Goal: Task Accomplishment & Management: Manage account settings

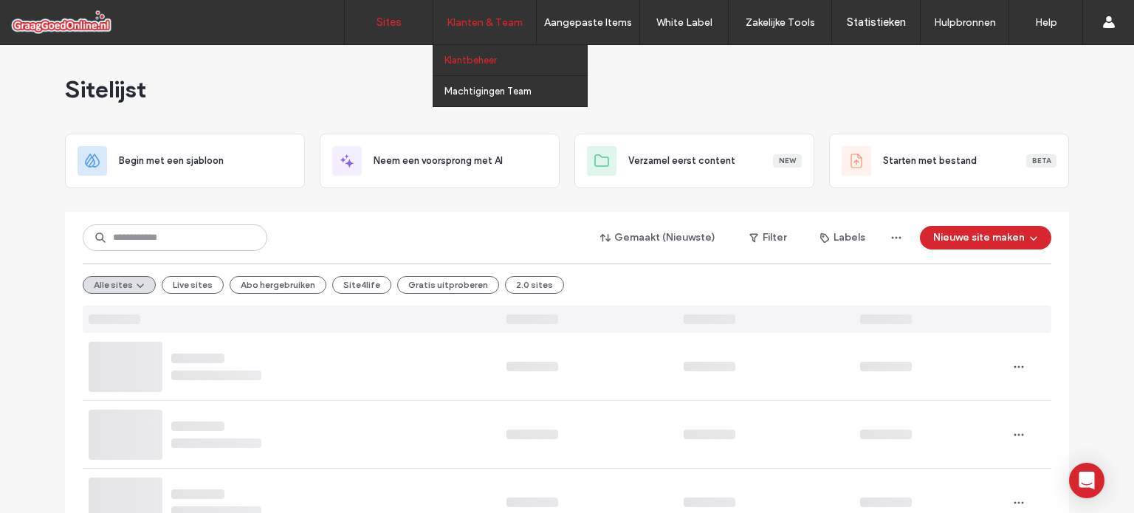
click at [484, 59] on label "Klantbeheer" at bounding box center [471, 60] width 52 height 11
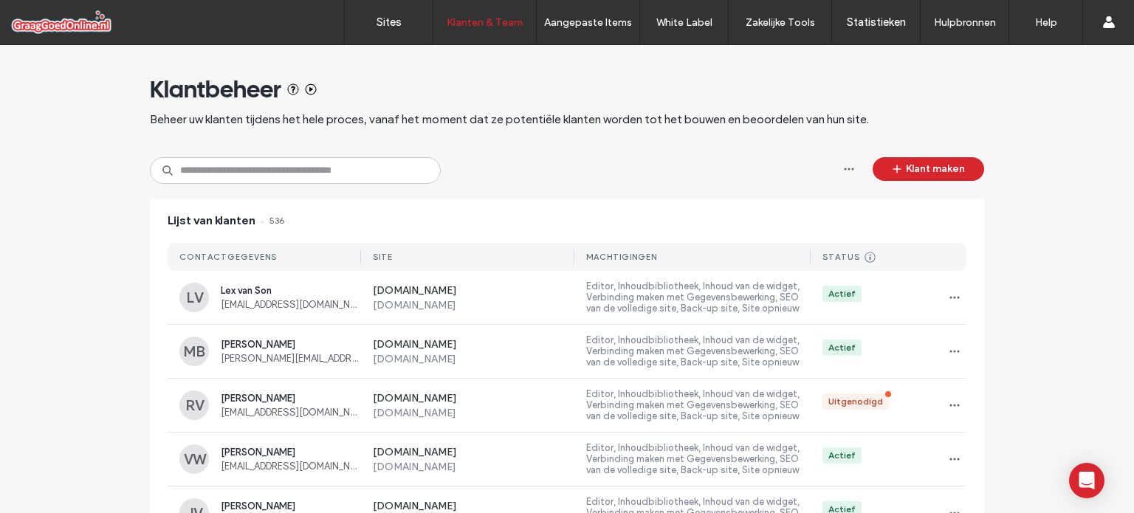
click at [914, 182] on div "Klant maken" at bounding box center [910, 170] width 147 height 27
click at [913, 174] on button "Klant maken" at bounding box center [929, 169] width 112 height 24
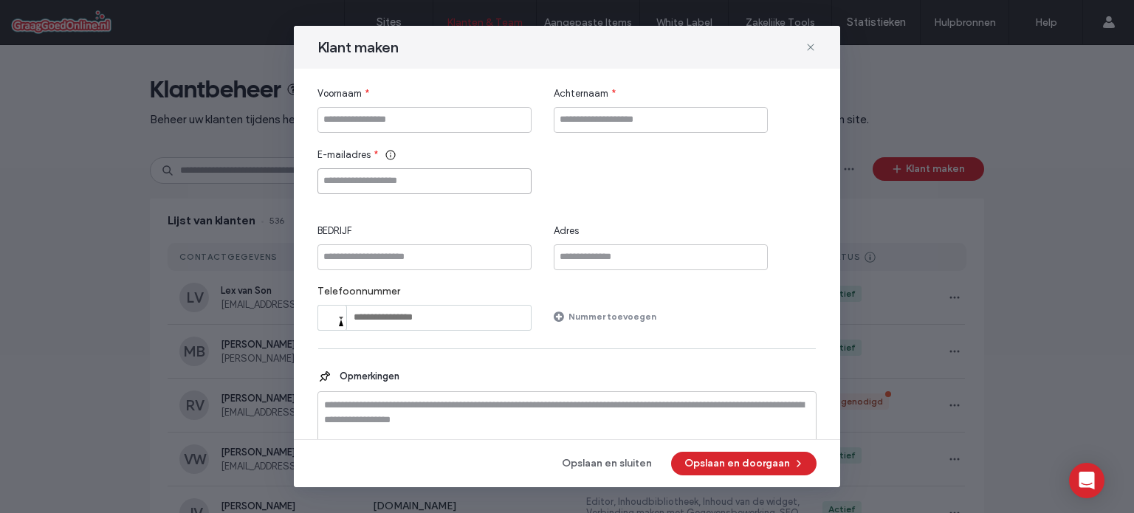
click at [390, 179] on input "E-mailadres" at bounding box center [425, 181] width 214 height 26
paste input "**********"
type input "**********"
click at [397, 129] on input "Voornaam" at bounding box center [425, 120] width 214 height 26
type input "******"
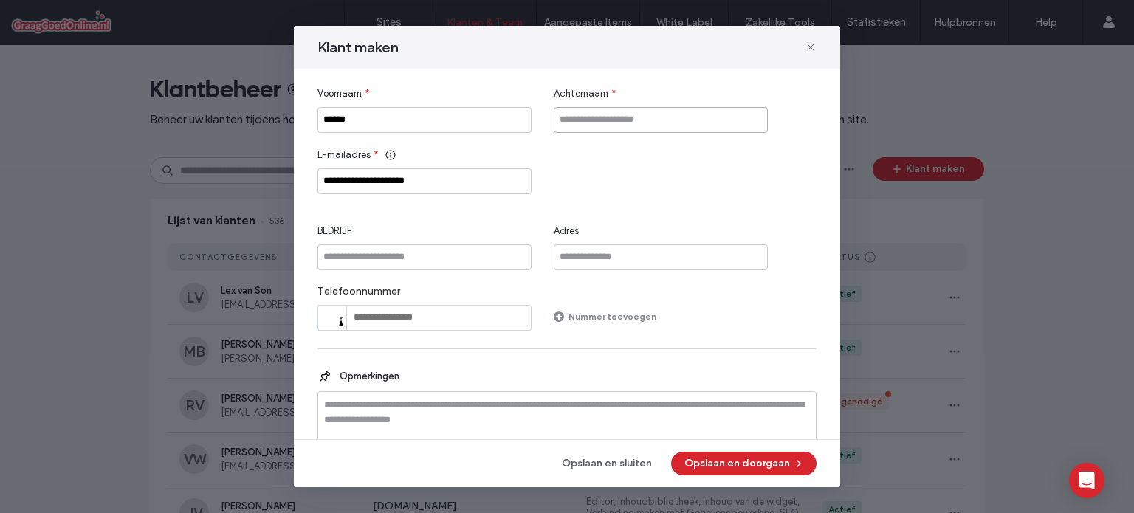
drag, startPoint x: 582, startPoint y: 123, endPoint x: 576, endPoint y: 117, distance: 8.4
click at [582, 123] on input "Achternaam" at bounding box center [661, 120] width 214 height 26
type input "*******"
click at [706, 456] on button "Opslaan en doorgaan" at bounding box center [743, 464] width 145 height 24
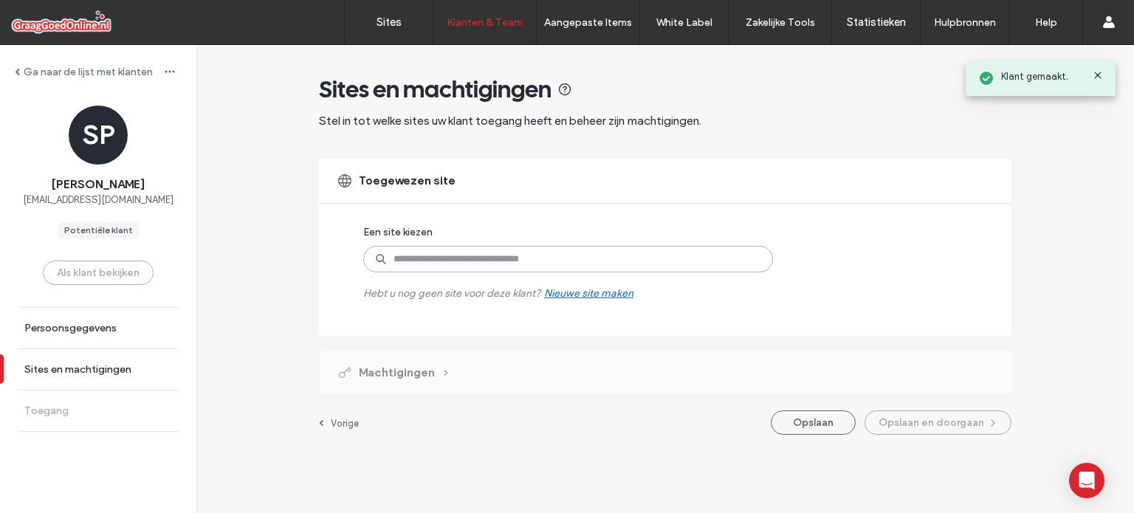
click at [511, 264] on input at bounding box center [568, 259] width 410 height 27
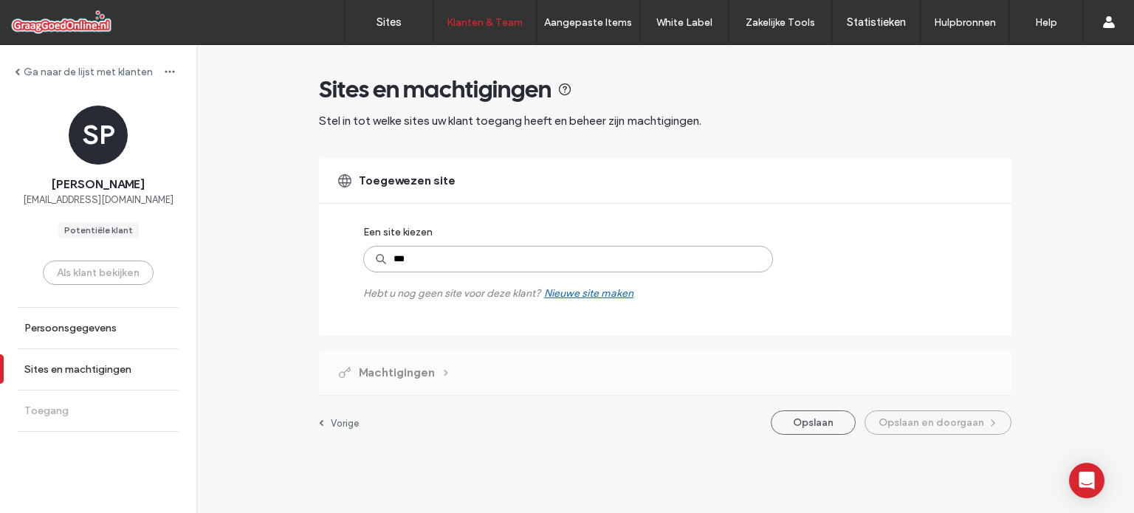
type input "****"
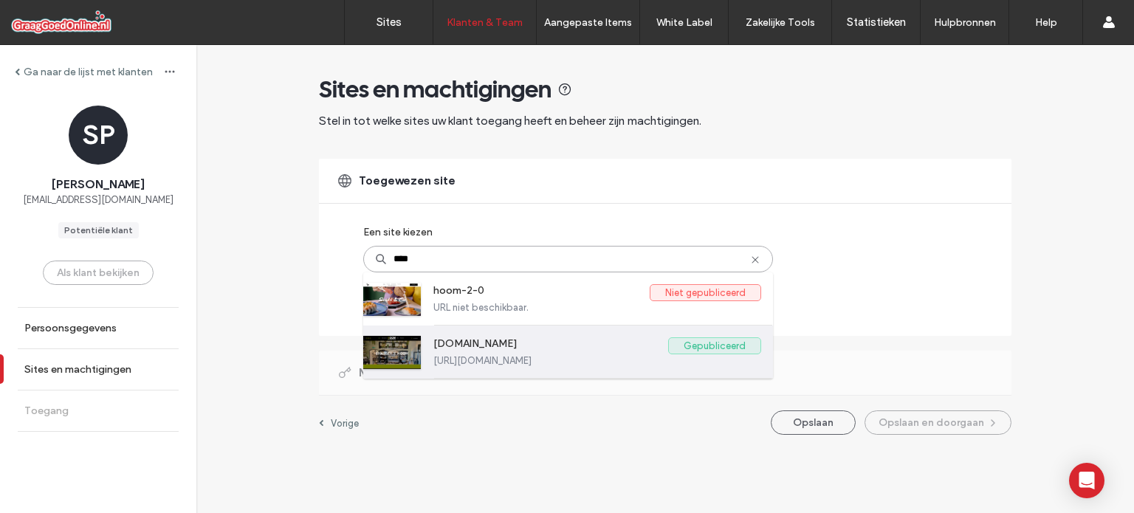
click at [511, 345] on label "[DOMAIN_NAME]" at bounding box center [550, 346] width 235 height 18
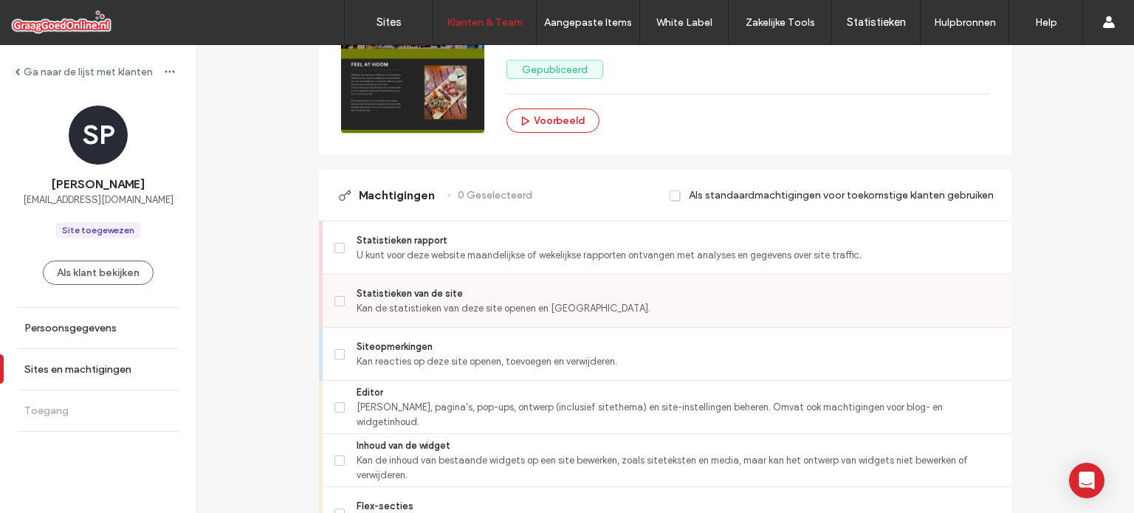
scroll to position [295, 0]
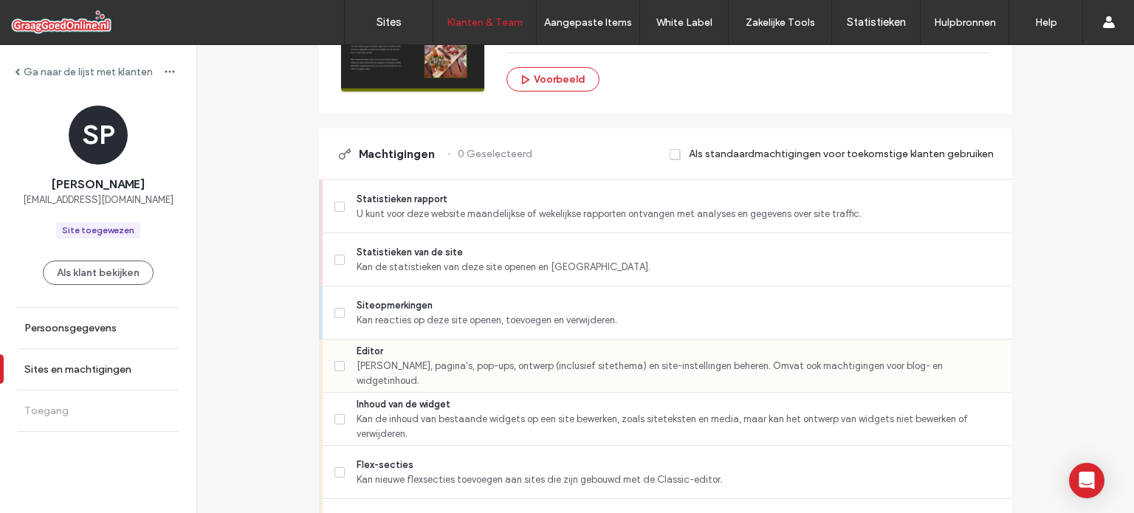
click at [438, 357] on span "Editor" at bounding box center [678, 351] width 643 height 15
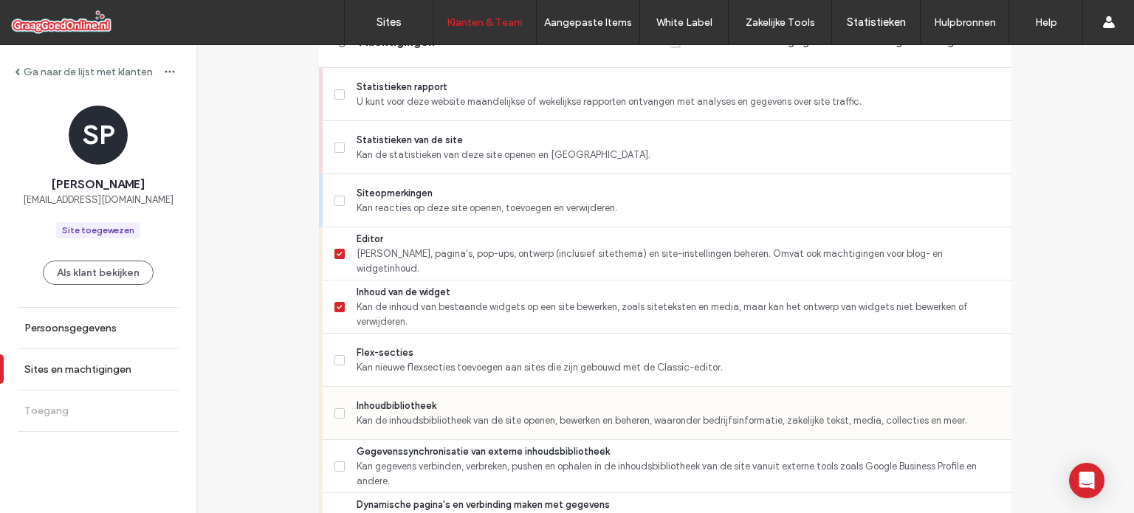
scroll to position [443, 0]
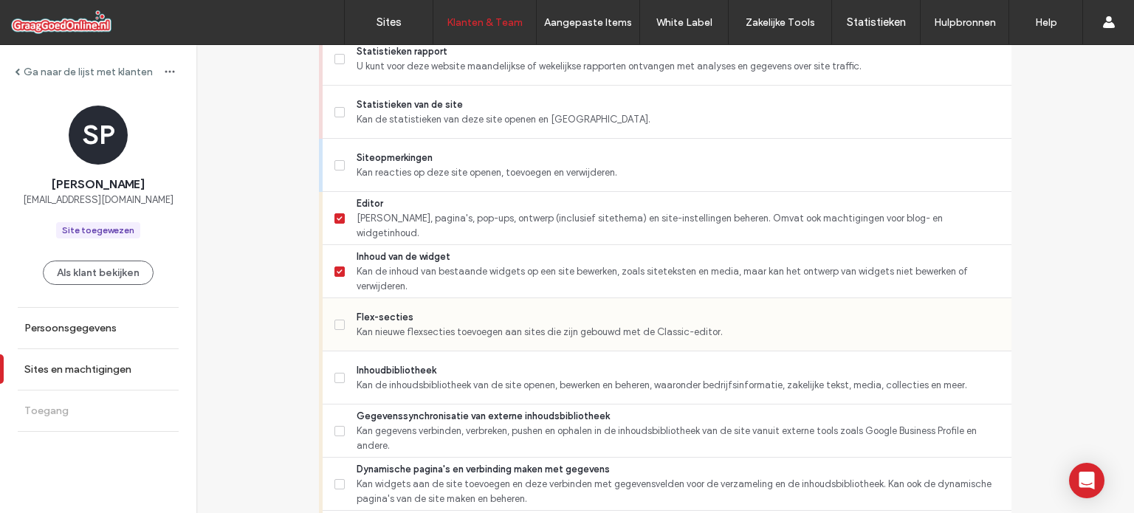
click at [473, 318] on span "Flex-secties" at bounding box center [678, 317] width 643 height 15
click at [444, 383] on span "Kan de inhoudsbibliotheek van de site openen, bewerken en beheren, waaronder be…" at bounding box center [678, 385] width 643 height 15
click at [428, 430] on span "Kan gegevens verbinden, verbreken, pushen en ophalen in de inhoudsbibliotheek v…" at bounding box center [678, 439] width 643 height 30
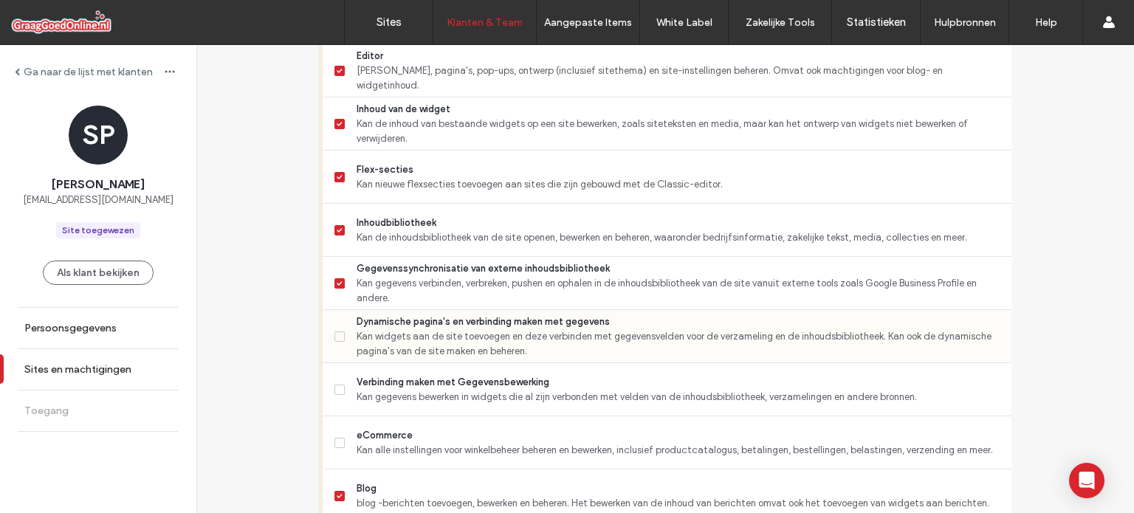
click at [490, 338] on span "Kan widgets aan de site toevoegen en deze verbinden met gegevensvelden voor de …" at bounding box center [678, 344] width 643 height 30
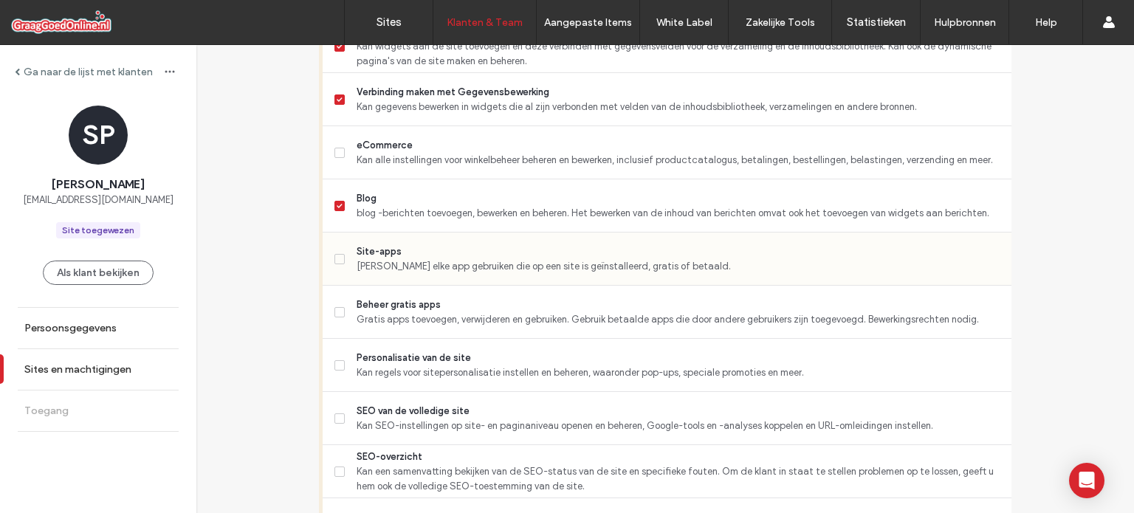
scroll to position [886, 0]
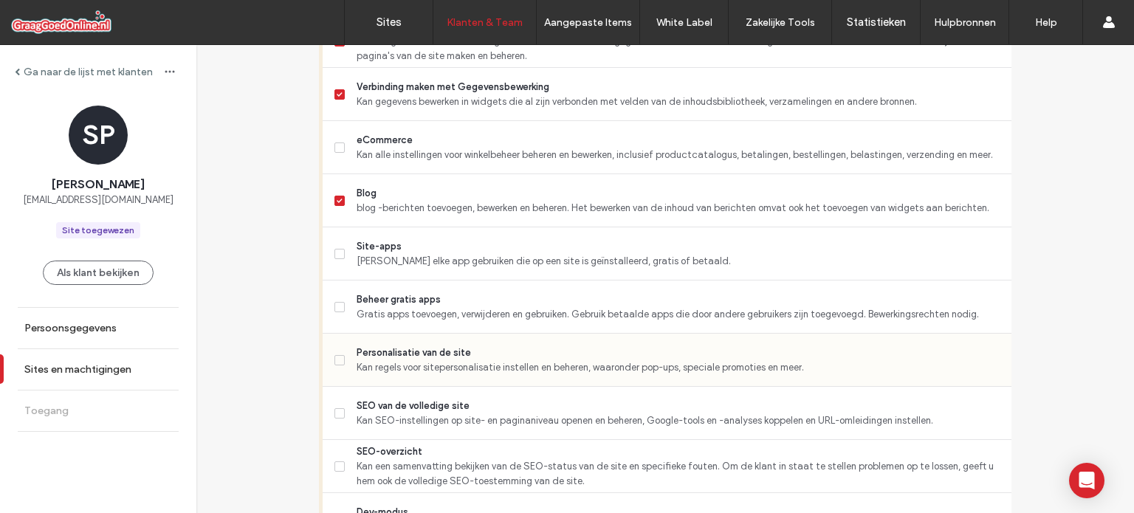
click at [460, 363] on span "Kan regels voor sitepersonalisatie instellen en beheren, waaronder pop-ups, spe…" at bounding box center [678, 367] width 643 height 15
click at [443, 401] on span "SEO van de volledige site" at bounding box center [678, 406] width 643 height 15
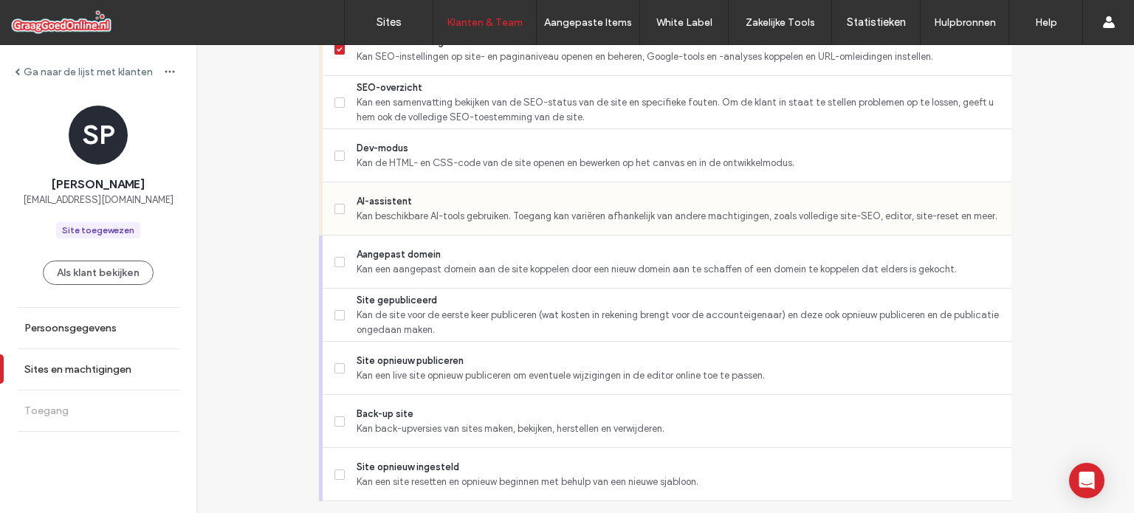
scroll to position [1255, 0]
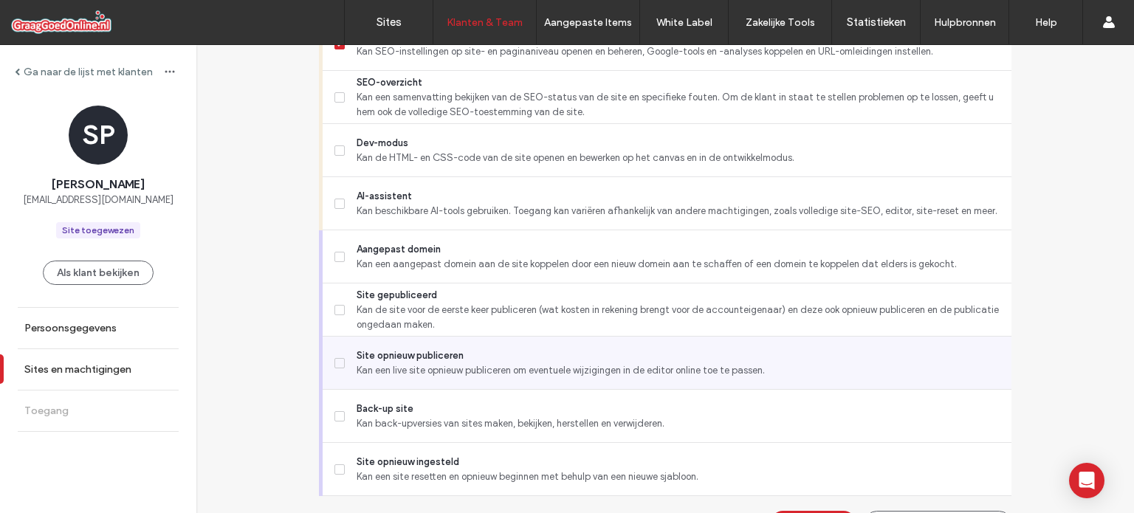
click at [474, 374] on span "Kan een live site opnieuw publiceren om eventuele wijzigingen in de editor onli…" at bounding box center [678, 370] width 643 height 15
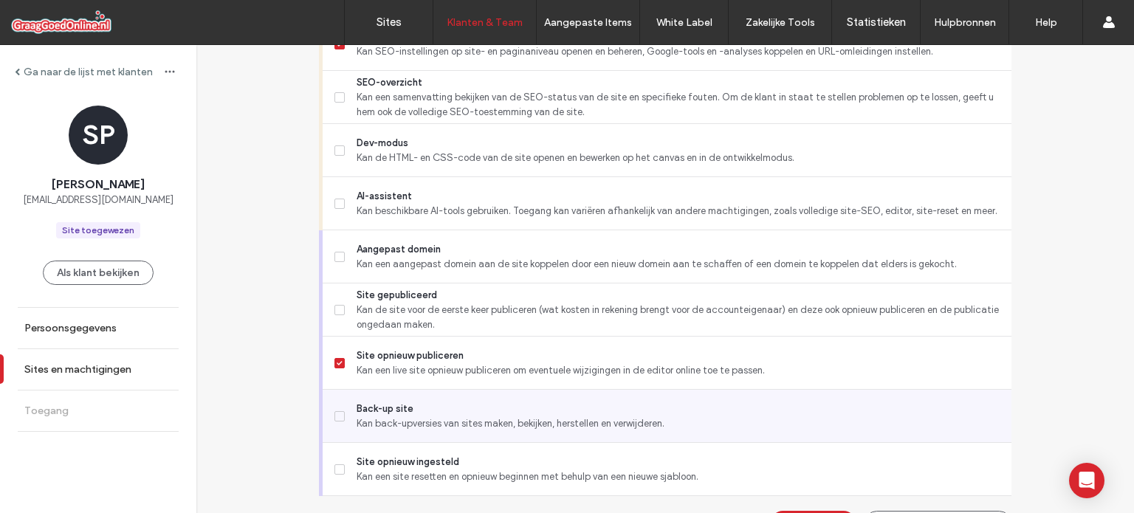
click at [464, 406] on span "Back-up site" at bounding box center [678, 409] width 643 height 15
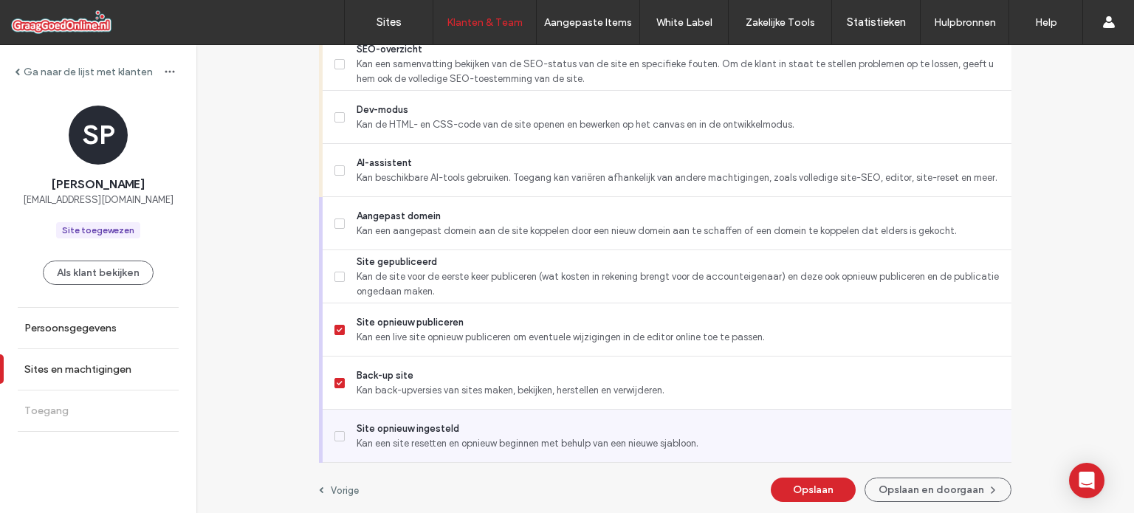
scroll to position [1291, 0]
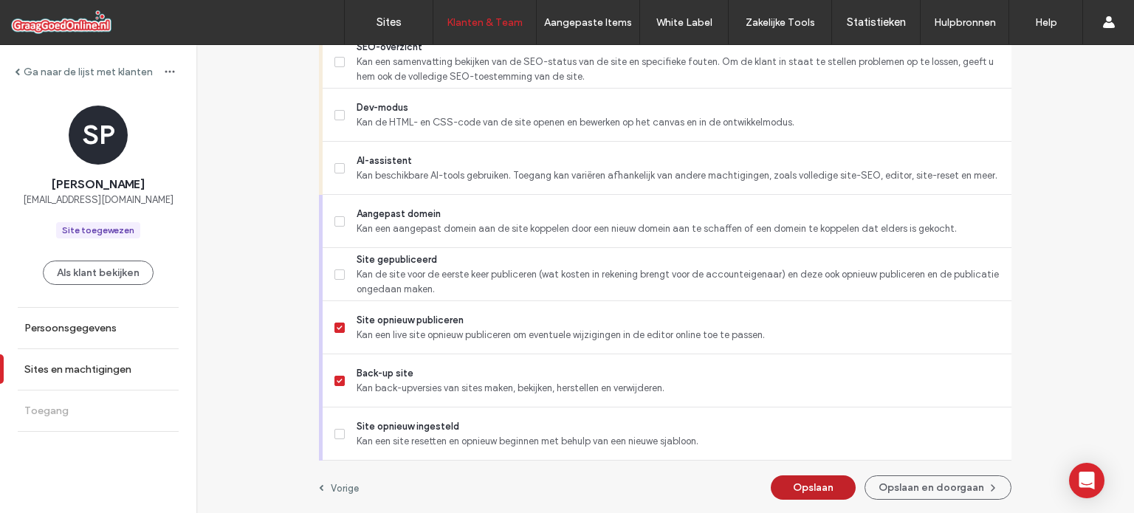
click at [795, 487] on button "Opslaan" at bounding box center [813, 488] width 85 height 24
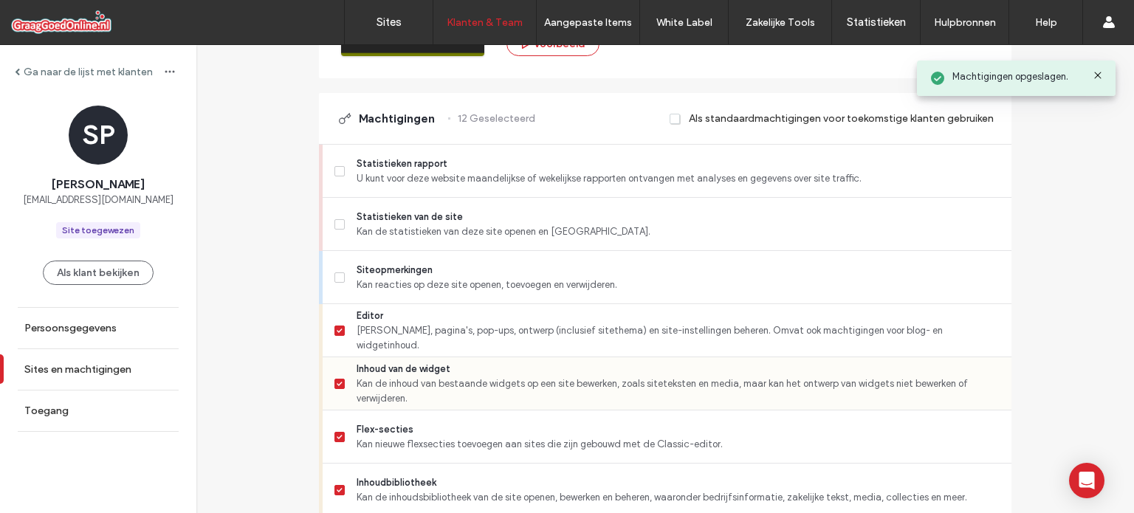
scroll to position [0, 0]
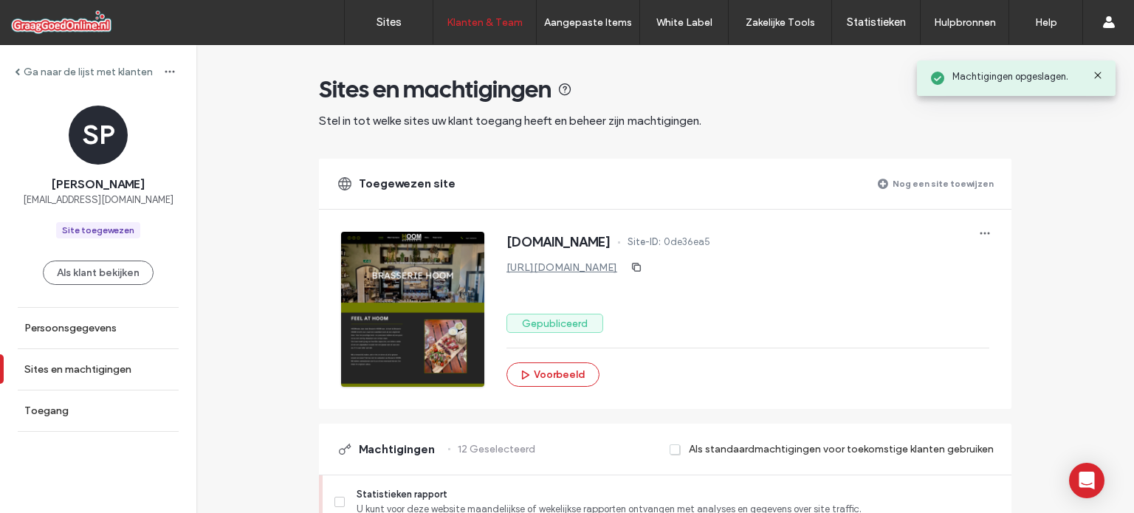
click at [925, 193] on label "Nog een site toewijzen" at bounding box center [943, 184] width 101 height 26
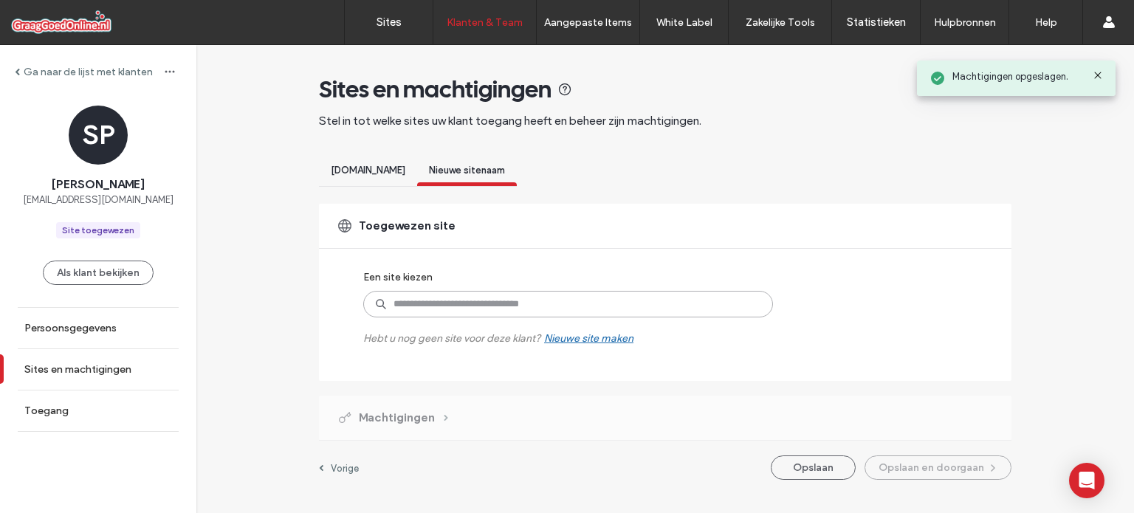
click at [470, 304] on input at bounding box center [568, 304] width 410 height 27
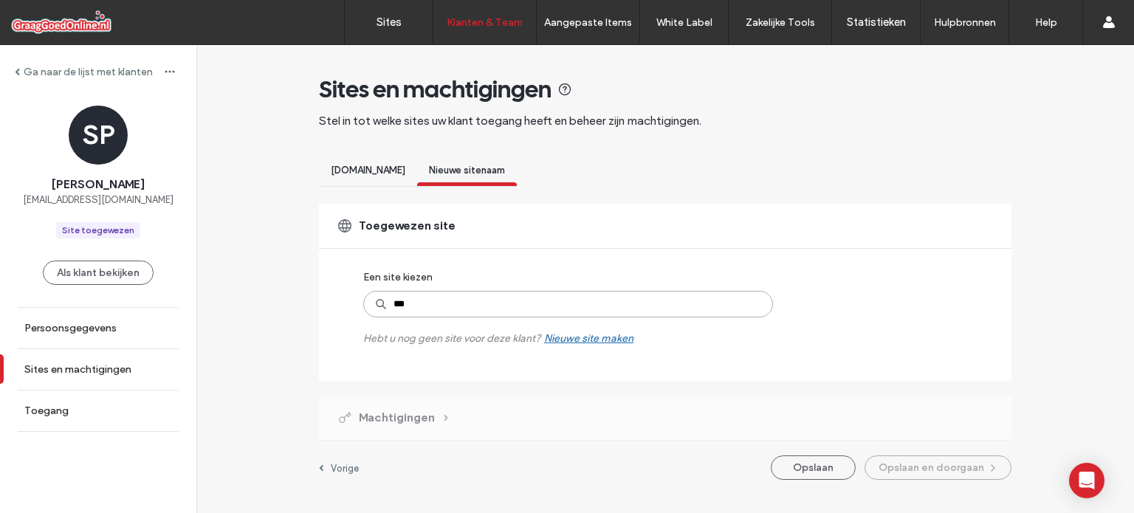
type input "****"
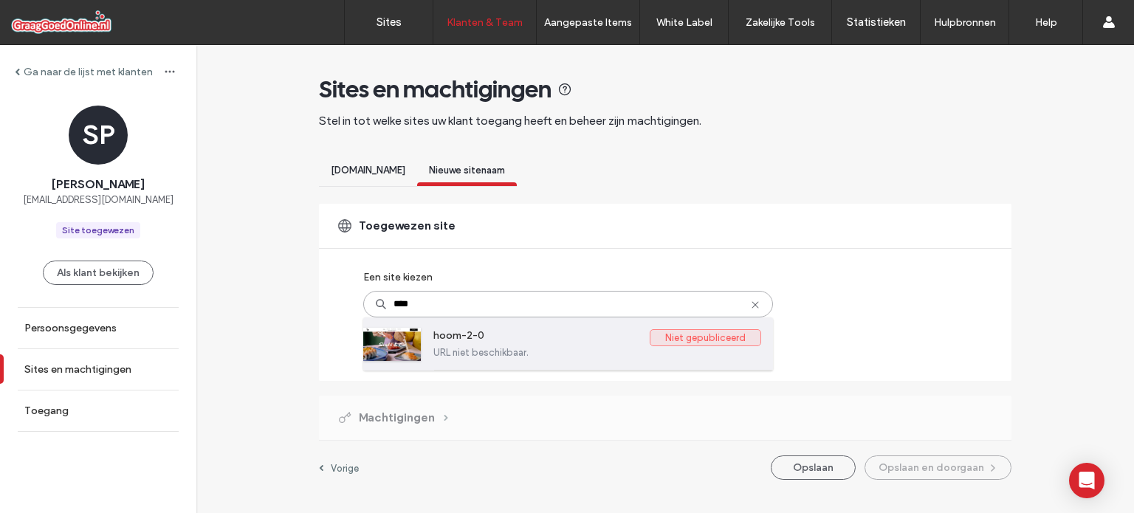
click at [484, 345] on label "hoom-2-0" at bounding box center [541, 338] width 216 height 18
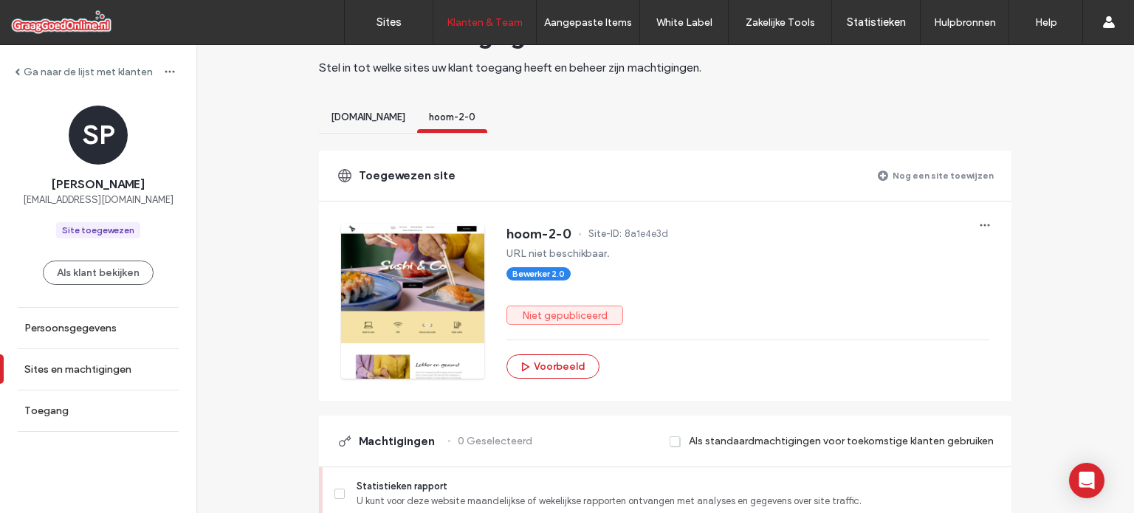
scroll to position [369, 0]
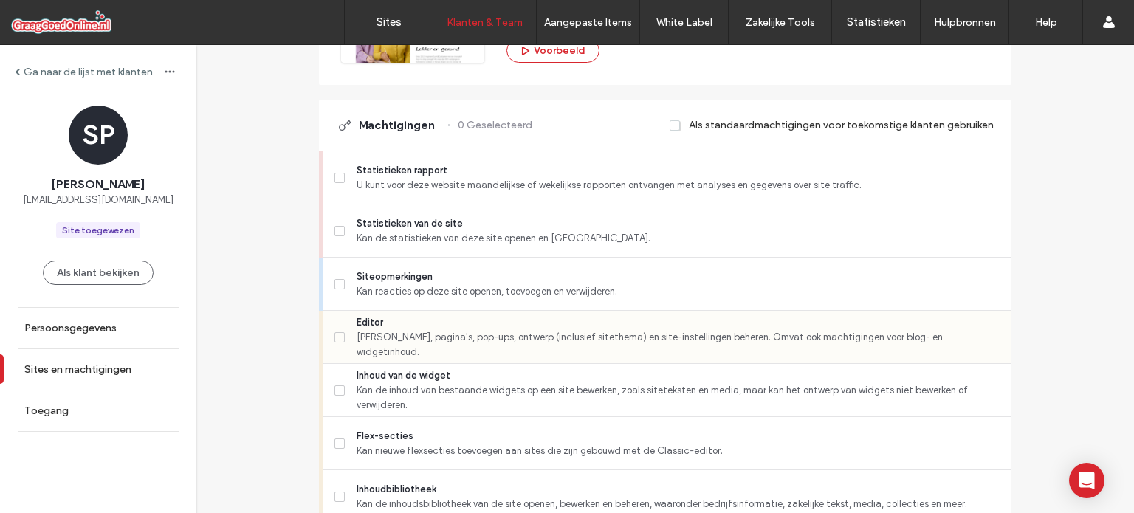
click at [425, 321] on span "Editor" at bounding box center [678, 322] width 643 height 15
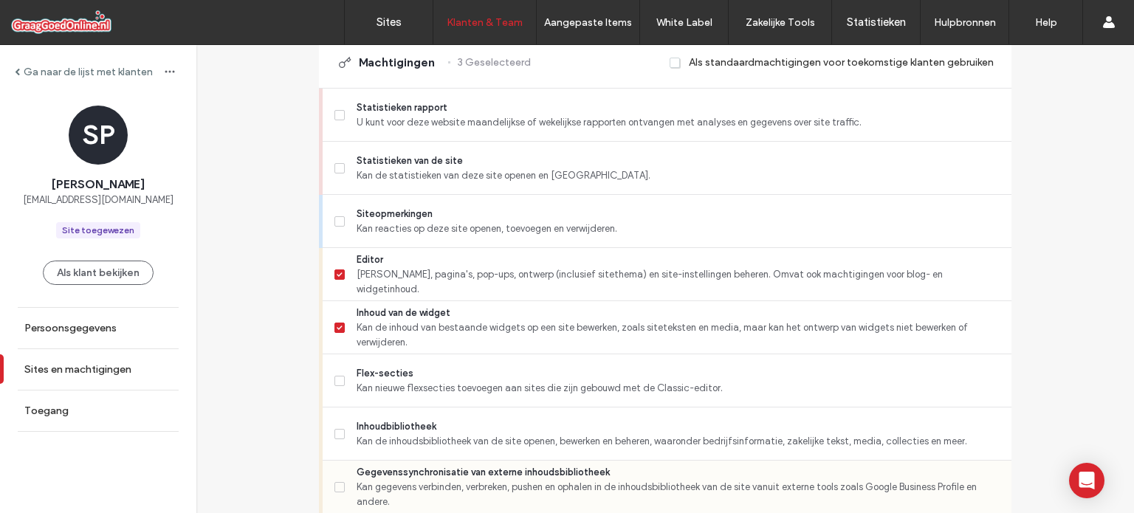
scroll to position [591, 0]
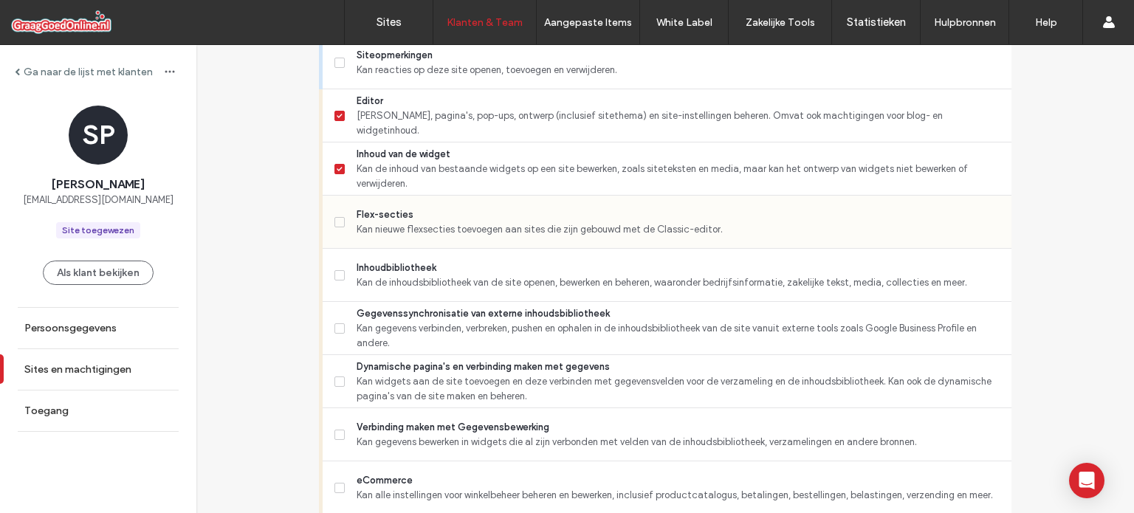
click at [451, 234] on span "Kan nieuwe flexsecties toevoegen aan sites die zijn gebouwd met de Classic-edit…" at bounding box center [678, 229] width 643 height 15
click at [437, 279] on span "Kan de inhoudsbibliotheek van de site openen, bewerken en beheren, waaronder be…" at bounding box center [678, 282] width 643 height 15
click at [431, 321] on span "Kan gegevens verbinden, verbreken, pushen en ophalen in de inhoudsbibliotheek v…" at bounding box center [678, 336] width 643 height 30
click at [416, 375] on span "Kan widgets aan de site toevoegen en deze verbinden met gegevensvelden voor de …" at bounding box center [678, 389] width 643 height 30
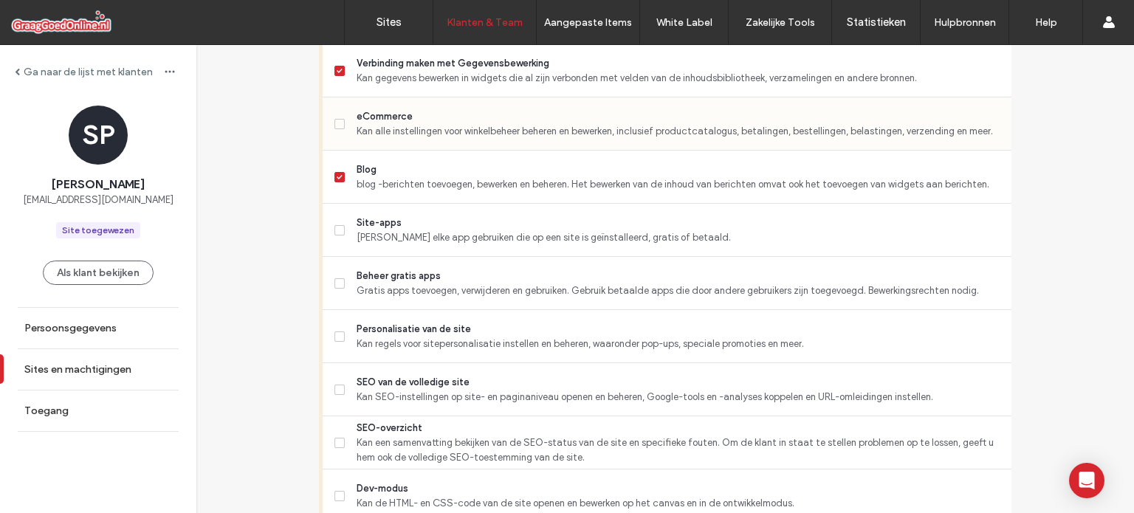
scroll to position [960, 0]
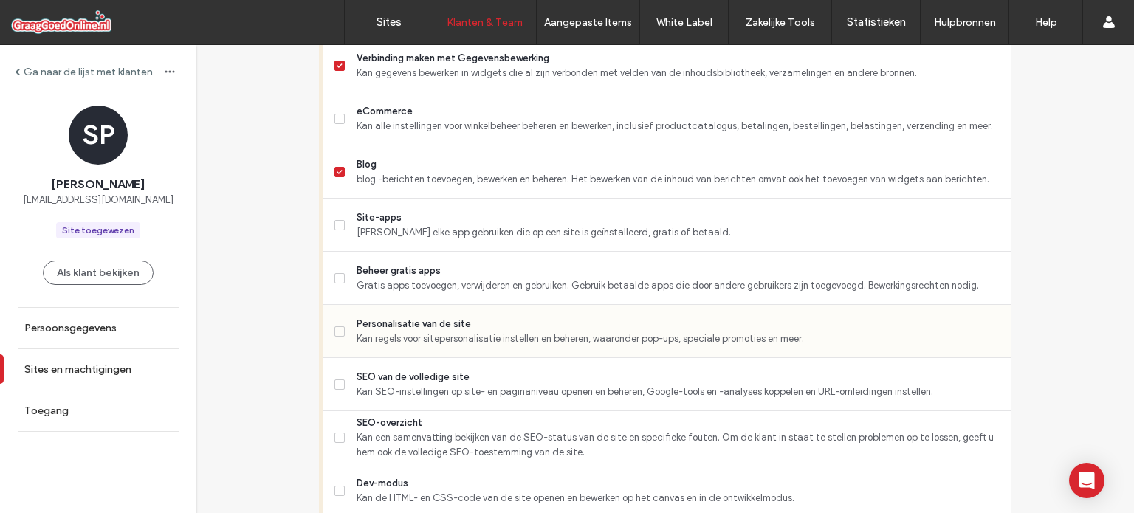
click at [451, 329] on span "Personalisatie van de site" at bounding box center [678, 324] width 643 height 15
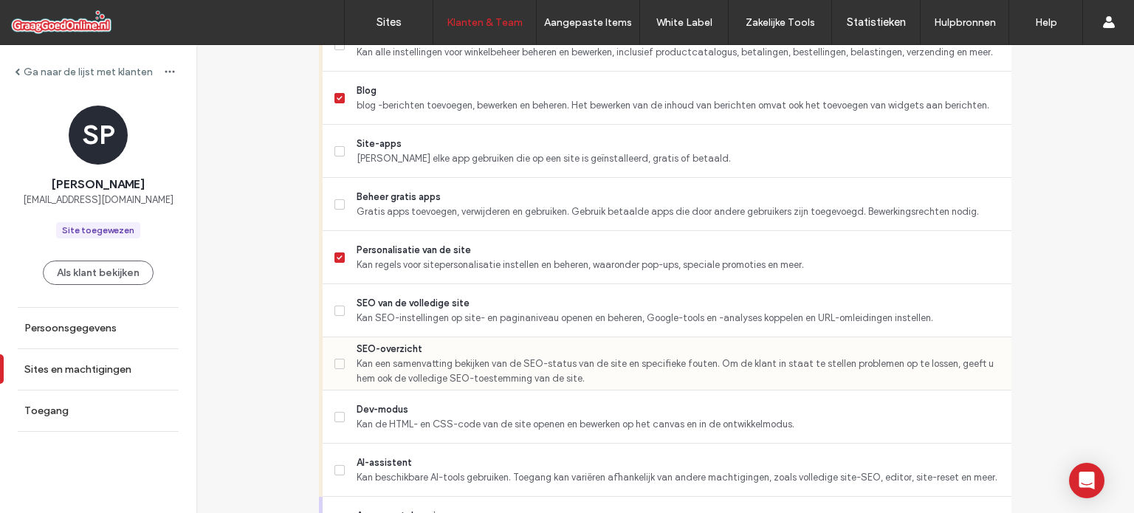
click at [436, 371] on span "Kan een samenvatting bekijken van de SEO-status van de site en specifieke foute…" at bounding box center [678, 372] width 643 height 30
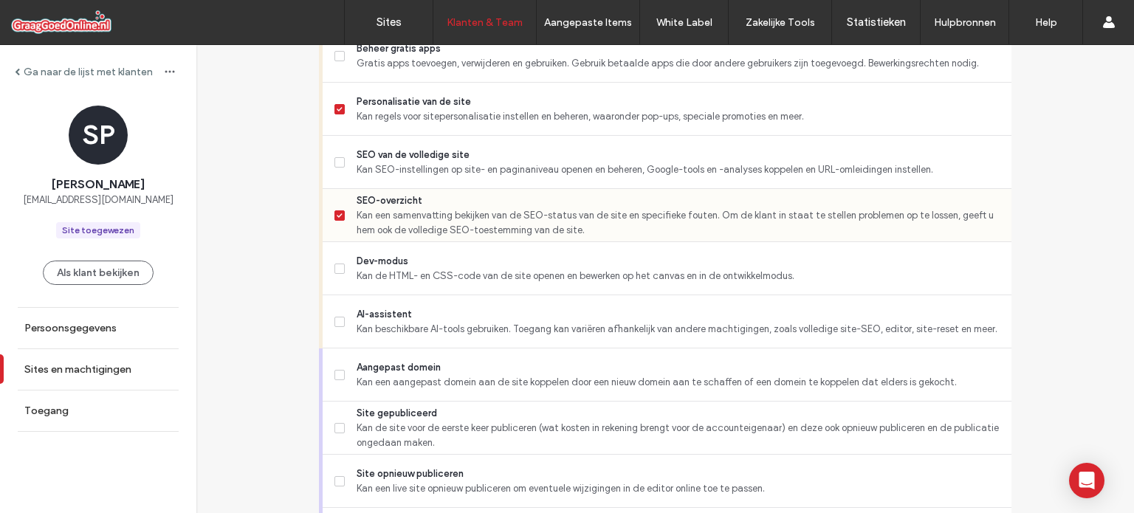
scroll to position [1255, 0]
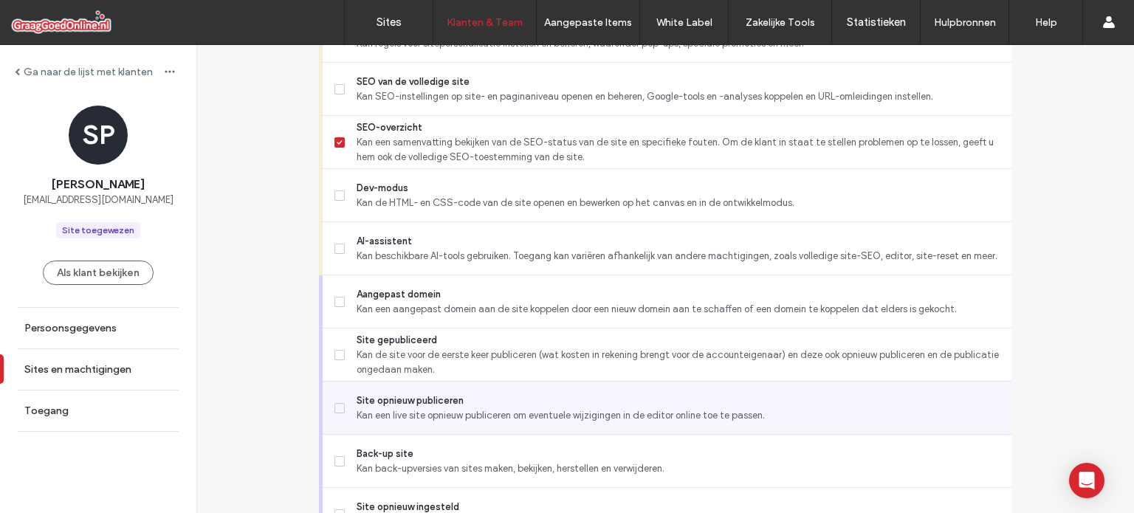
click at [428, 402] on span "Site opnieuw publiceren" at bounding box center [678, 401] width 643 height 15
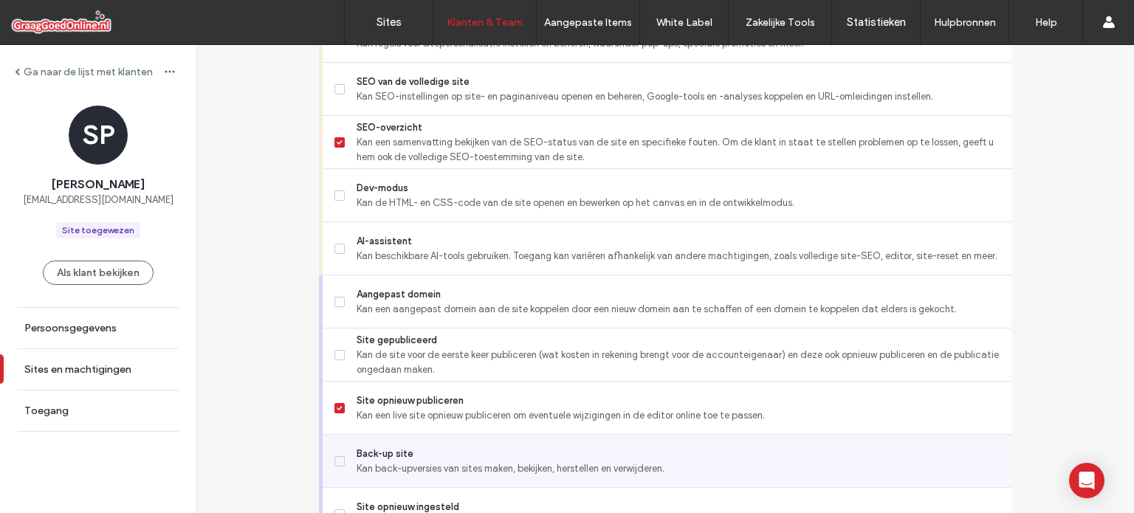
click at [406, 456] on span "Back-up site" at bounding box center [678, 454] width 643 height 15
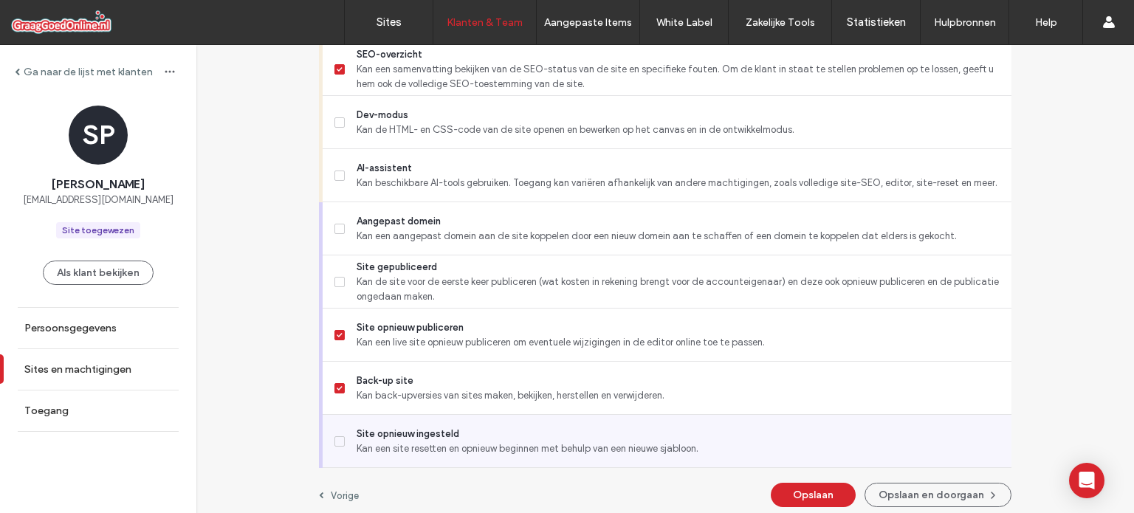
scroll to position [1336, 0]
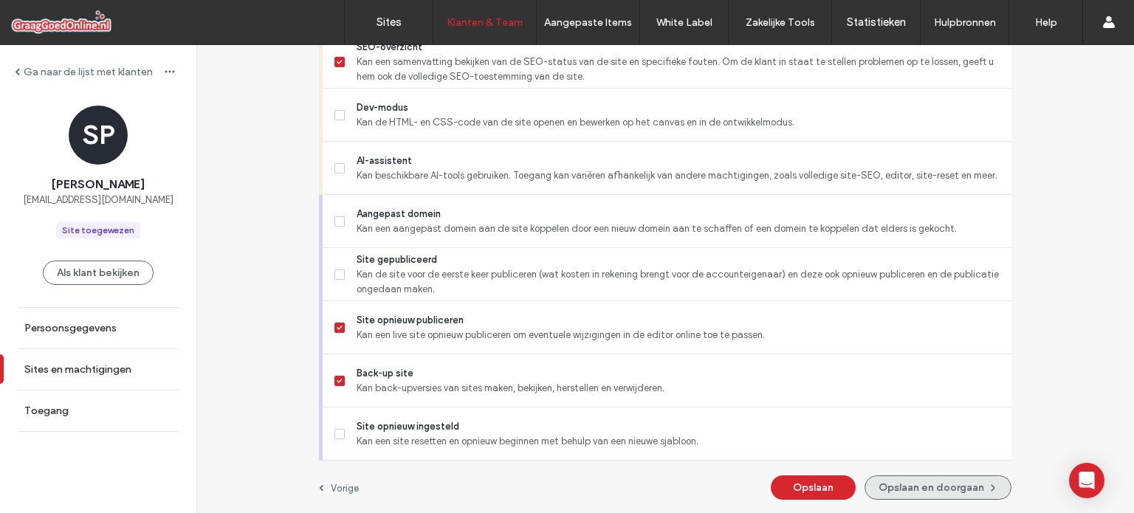
click at [893, 482] on button "Opslaan en doorgaan" at bounding box center [938, 488] width 147 height 24
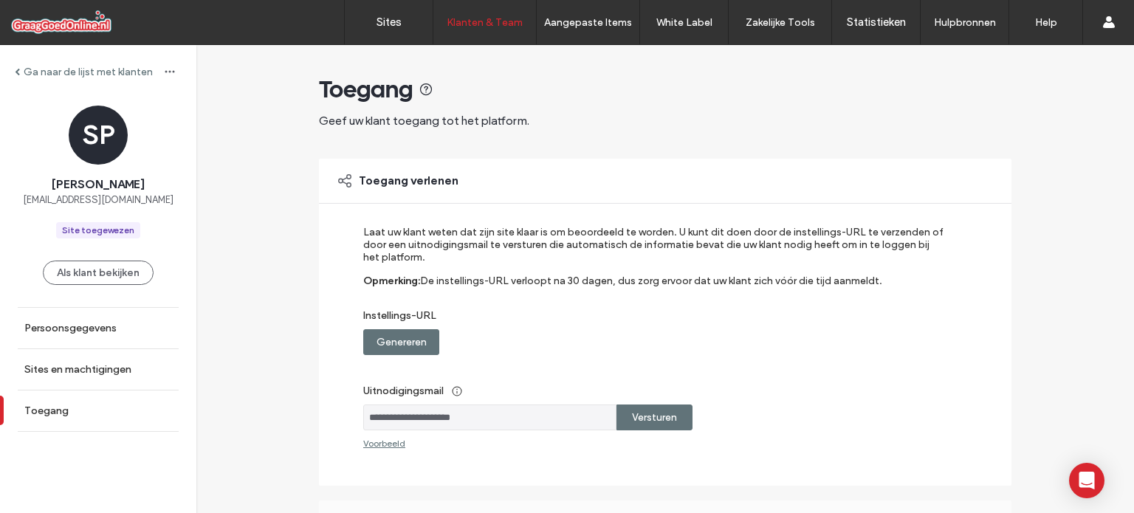
click at [402, 339] on label "Genereren" at bounding box center [402, 342] width 50 height 27
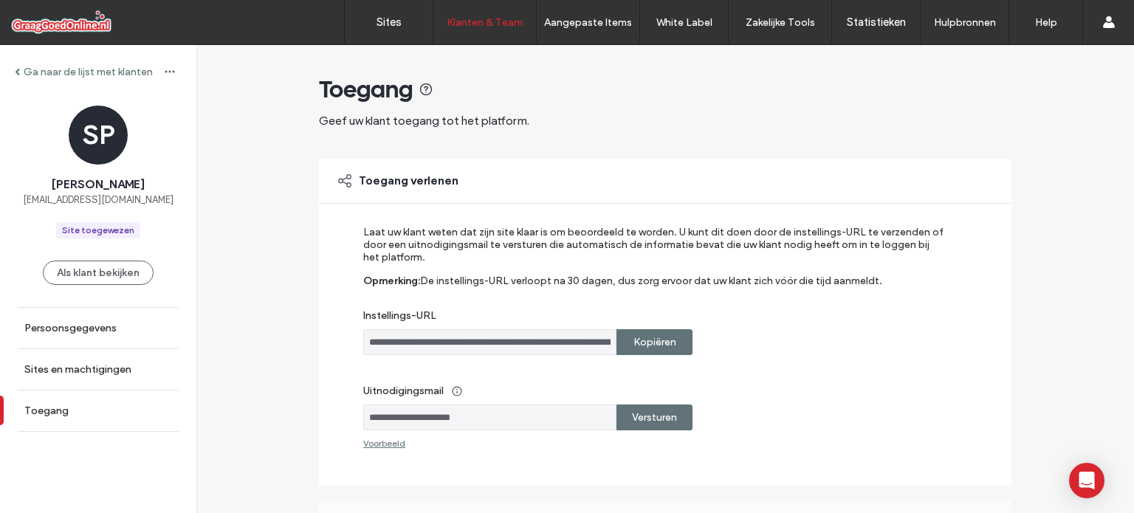
click at [634, 339] on label "Kopiëren" at bounding box center [655, 342] width 43 height 27
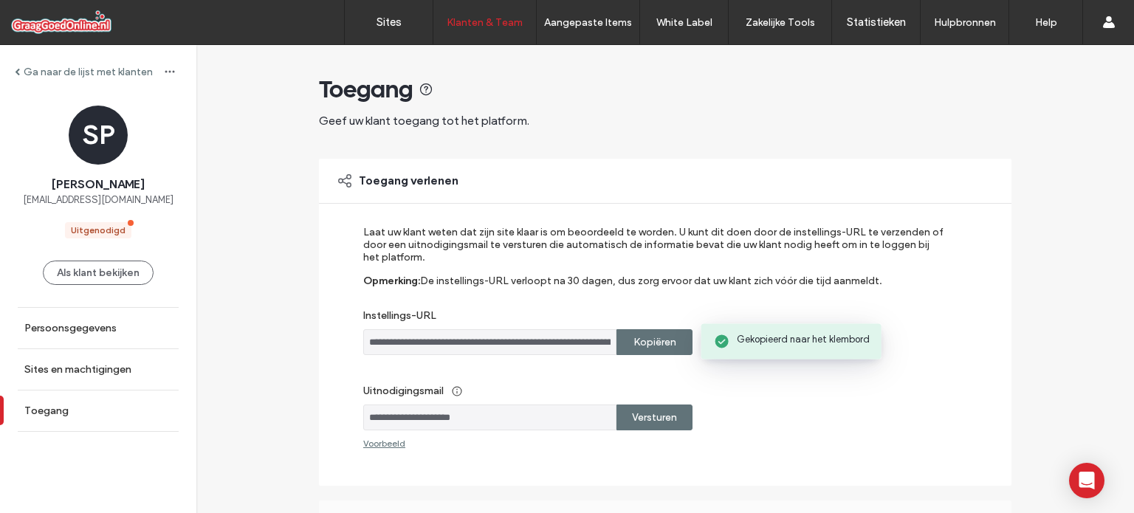
click at [634, 339] on label "Kopiëren" at bounding box center [655, 342] width 43 height 27
click at [640, 339] on label "Kopiëren" at bounding box center [655, 342] width 43 height 27
